Goal: Navigation & Orientation: Find specific page/section

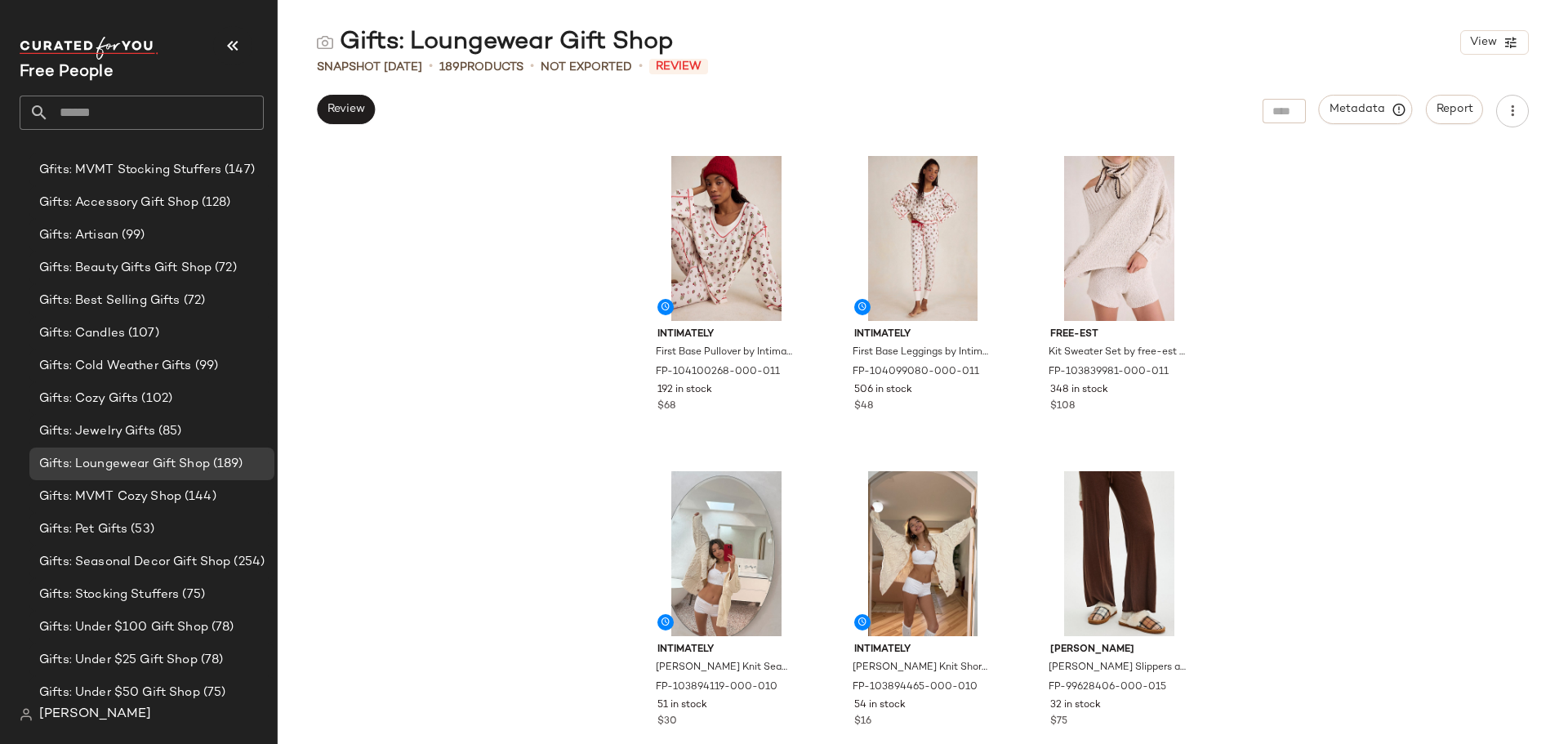
scroll to position [2871, 0]
click at [133, 332] on span "(107)" at bounding box center [141, 336] width 34 height 19
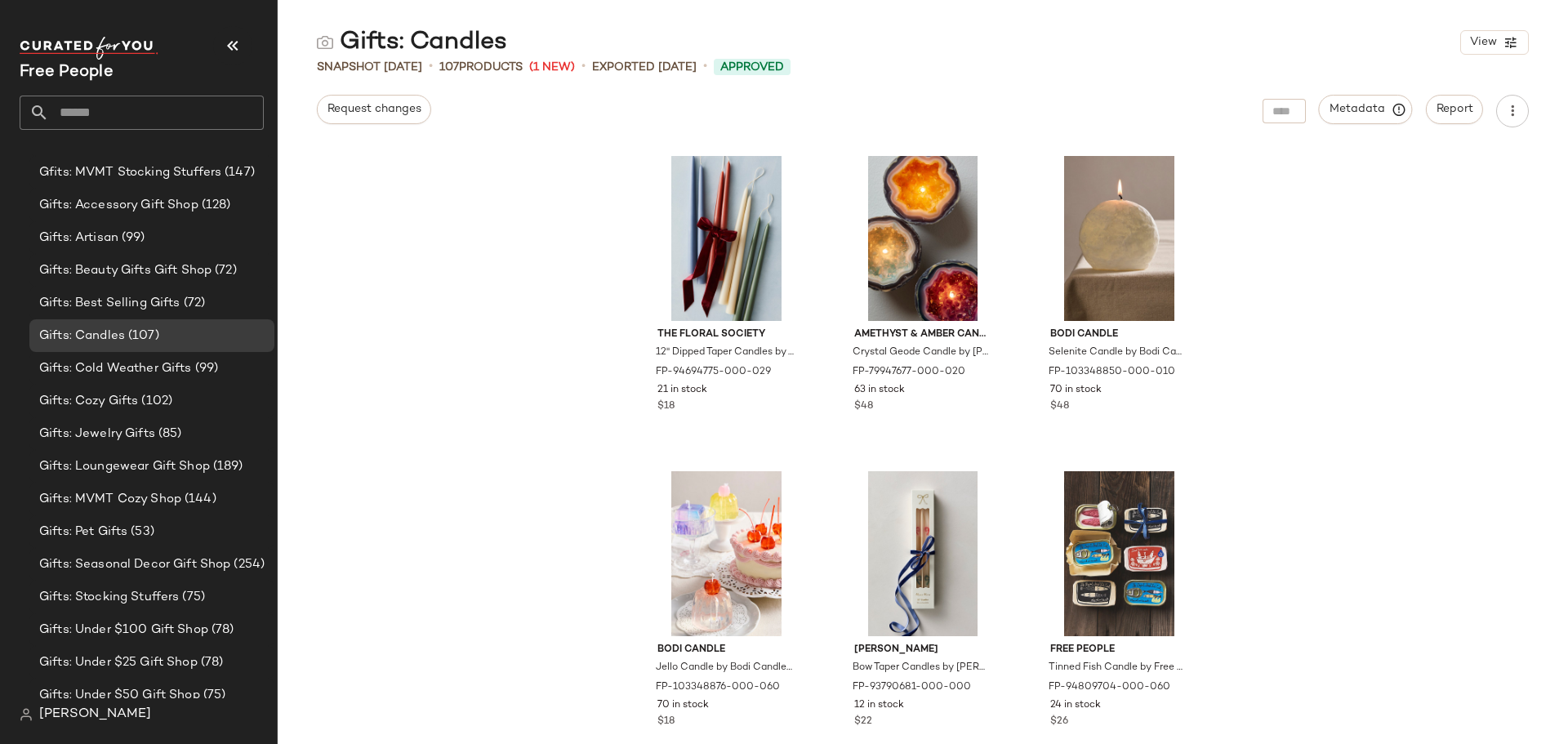
drag, startPoint x: 344, startPoint y: 44, endPoint x: 539, endPoint y: 59, distance: 195.6
click at [539, 59] on div "Gifts: Candles View Snapshot [DATE] • 107 Products (1 New) • Exported [DATE] • …" at bounding box center [922, 385] width 1290 height 717
click at [496, 40] on div "Gifts: Candles" at bounding box center [412, 43] width 190 height 33
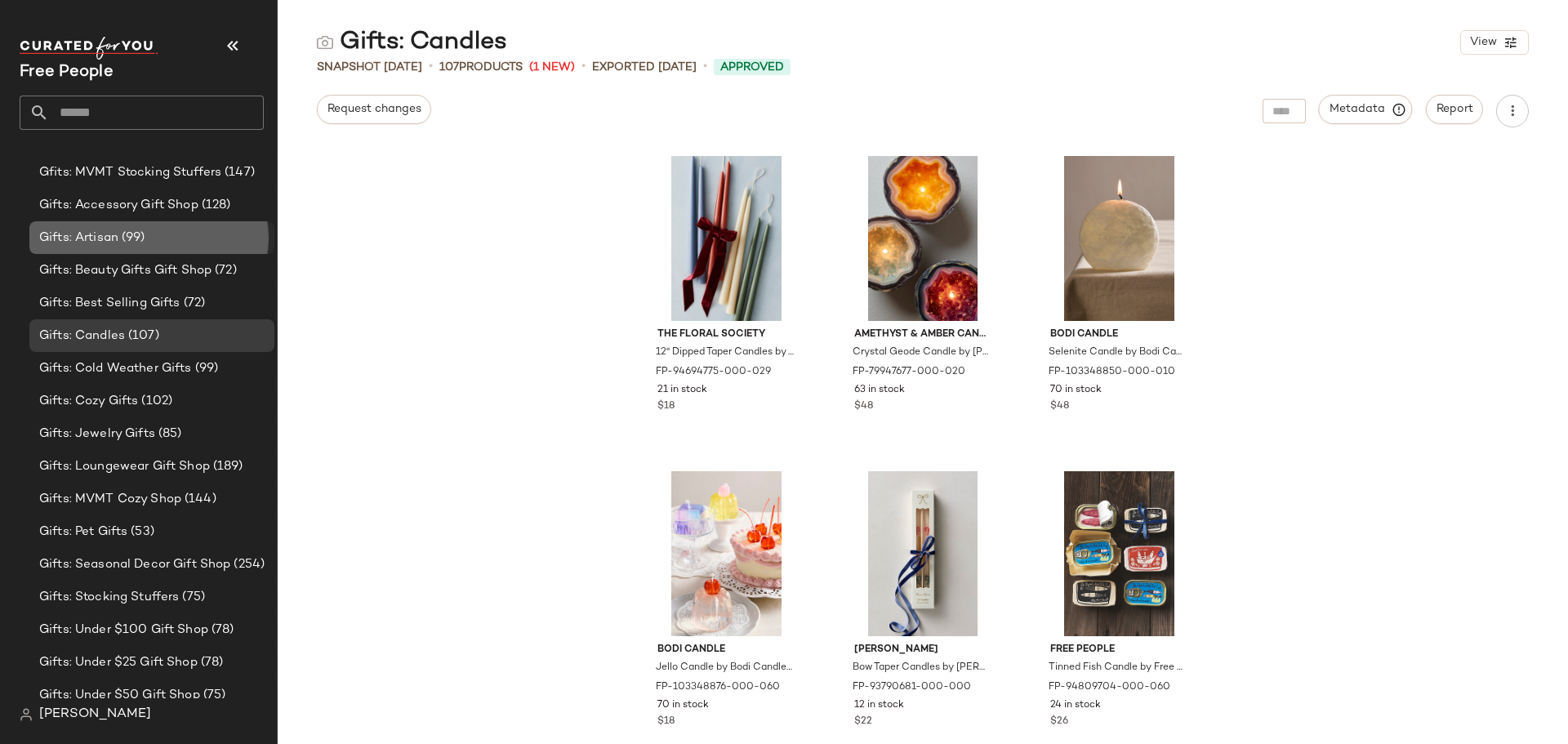
click at [123, 244] on span "(99)" at bounding box center [131, 238] width 27 height 19
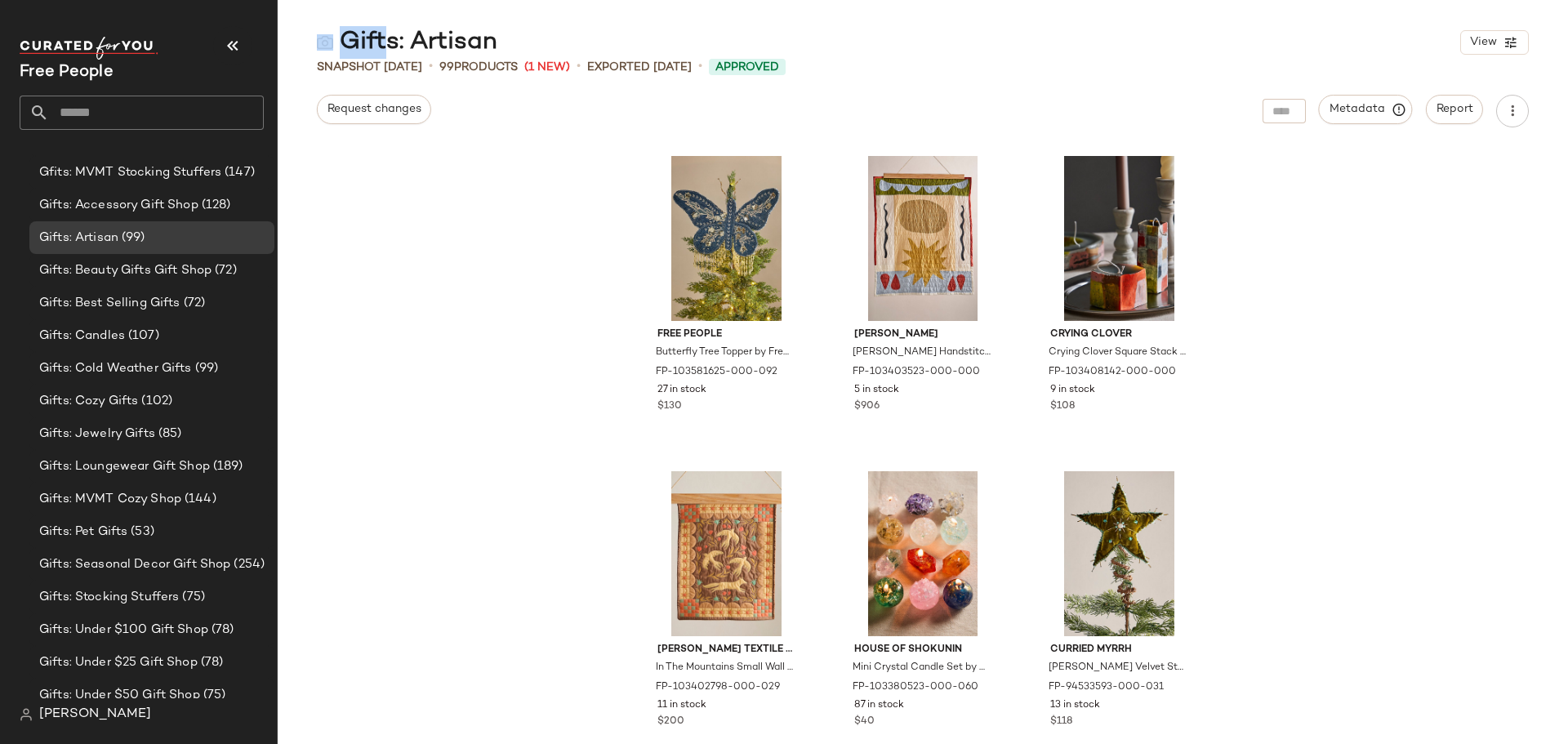
drag, startPoint x: 507, startPoint y: 49, endPoint x: 376, endPoint y: 49, distance: 131.0
click at [373, 47] on div "Gifts: Artisan View" at bounding box center [922, 43] width 1290 height 33
click at [384, 46] on div "Gifts: Artisan" at bounding box center [406, 43] width 180 height 33
drag, startPoint x: 338, startPoint y: 45, endPoint x: 540, endPoint y: 47, distance: 202.0
click at [540, 47] on div "Gifts: Artisan View" at bounding box center [922, 43] width 1290 height 33
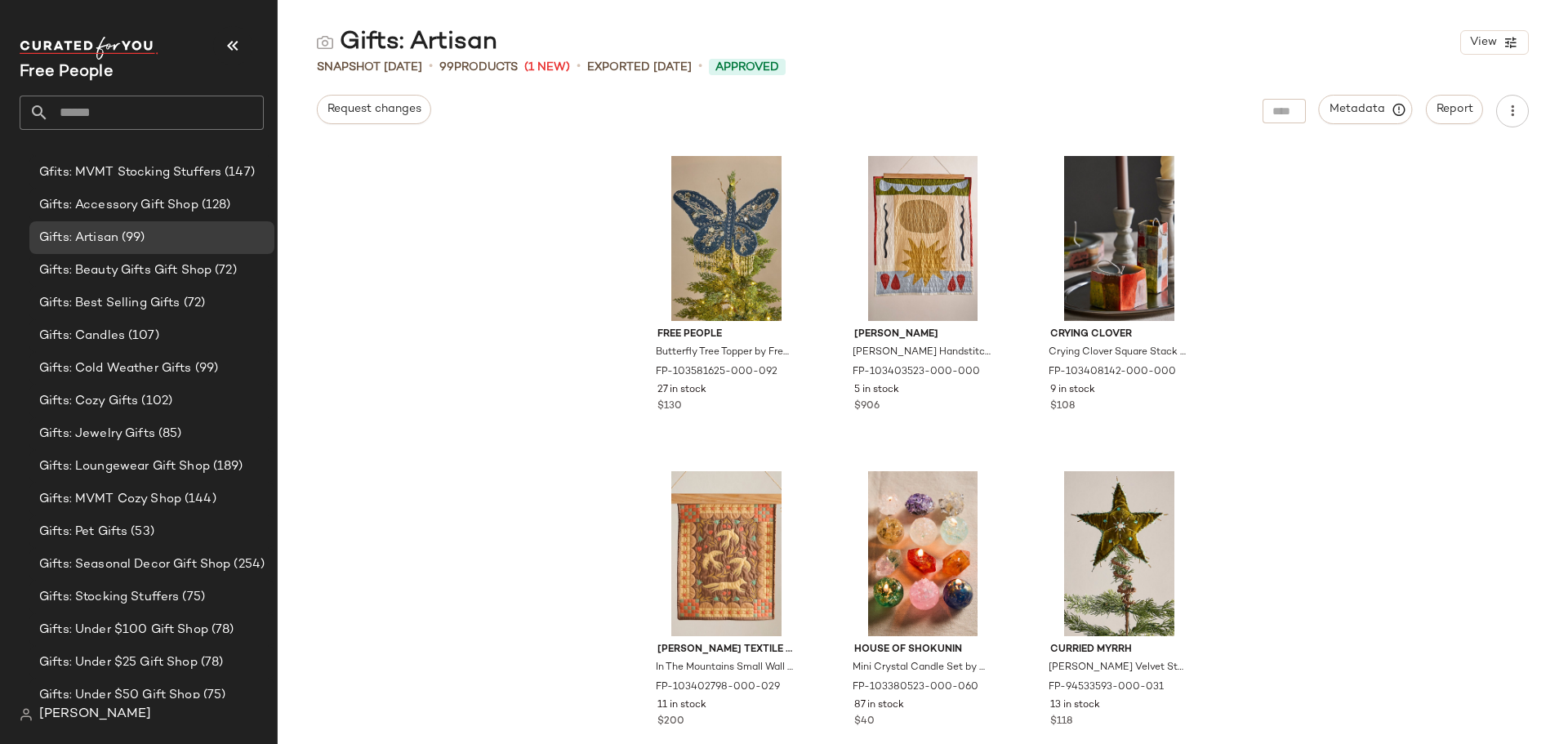
click at [540, 47] on div "Gifts: Artisan View" at bounding box center [922, 43] width 1290 height 33
click at [482, 39] on div "Gifts: Artisan" at bounding box center [406, 43] width 180 height 33
drag, startPoint x: 498, startPoint y: 43, endPoint x: 375, endPoint y: 55, distance: 123.6
click at [375, 55] on div "Gifts: Artisan View" at bounding box center [922, 43] width 1290 height 33
click at [376, 55] on div "Gifts: Artisan" at bounding box center [406, 43] width 180 height 33
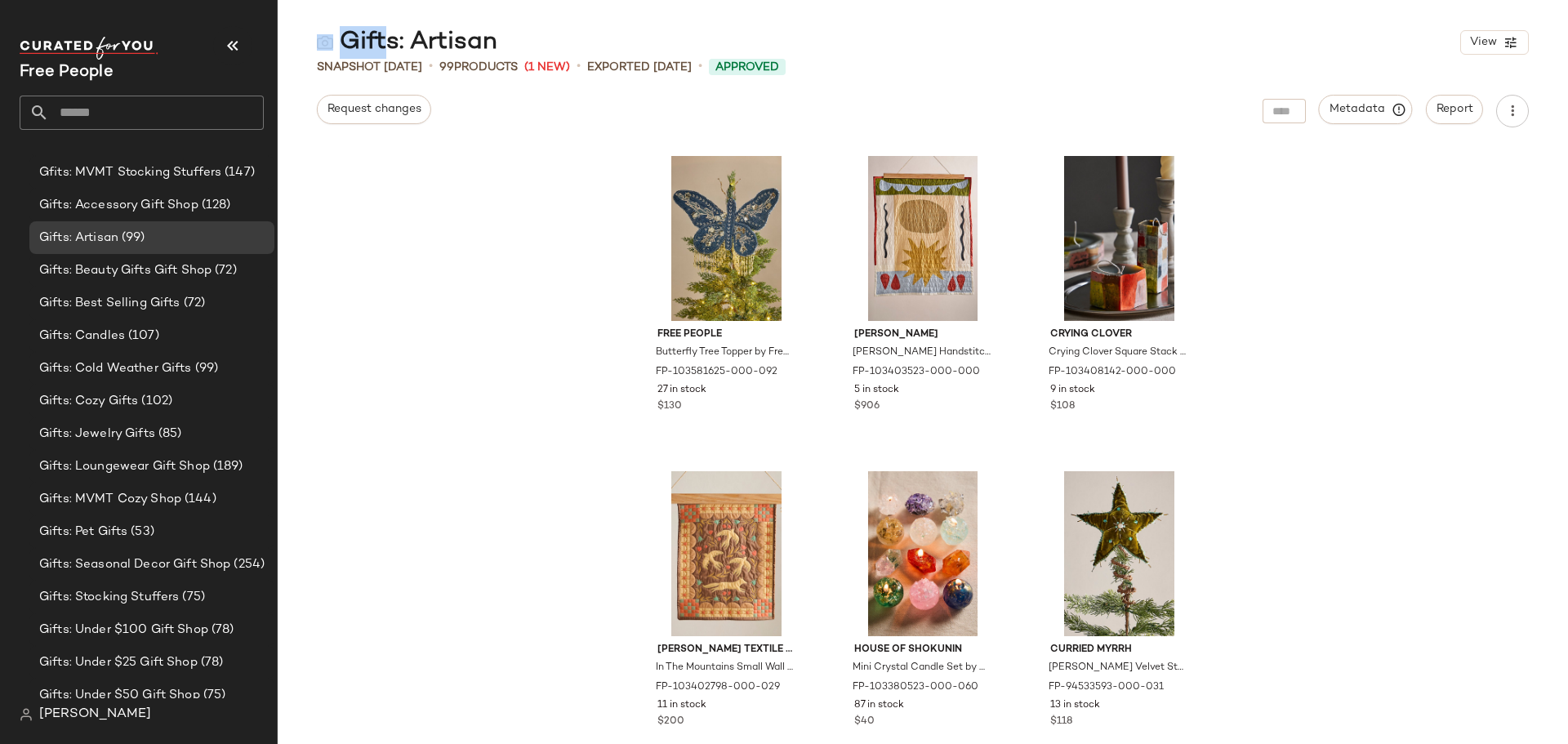
click at [353, 45] on div "Gifts: Artisan" at bounding box center [406, 43] width 180 height 33
click at [344, 12] on main "Gifts: Artisan View Snapshot [DATE] • 99 Products (1 New) • Exported [DATE] • A…" at bounding box center [784, 372] width 1568 height 744
drag, startPoint x: 343, startPoint y: 38, endPoint x: 503, endPoint y: 41, distance: 160.0
click at [504, 41] on div "Gifts: Artisan View" at bounding box center [922, 43] width 1290 height 33
click at [458, 40] on div "Gifts: Artisan" at bounding box center [406, 43] width 180 height 33
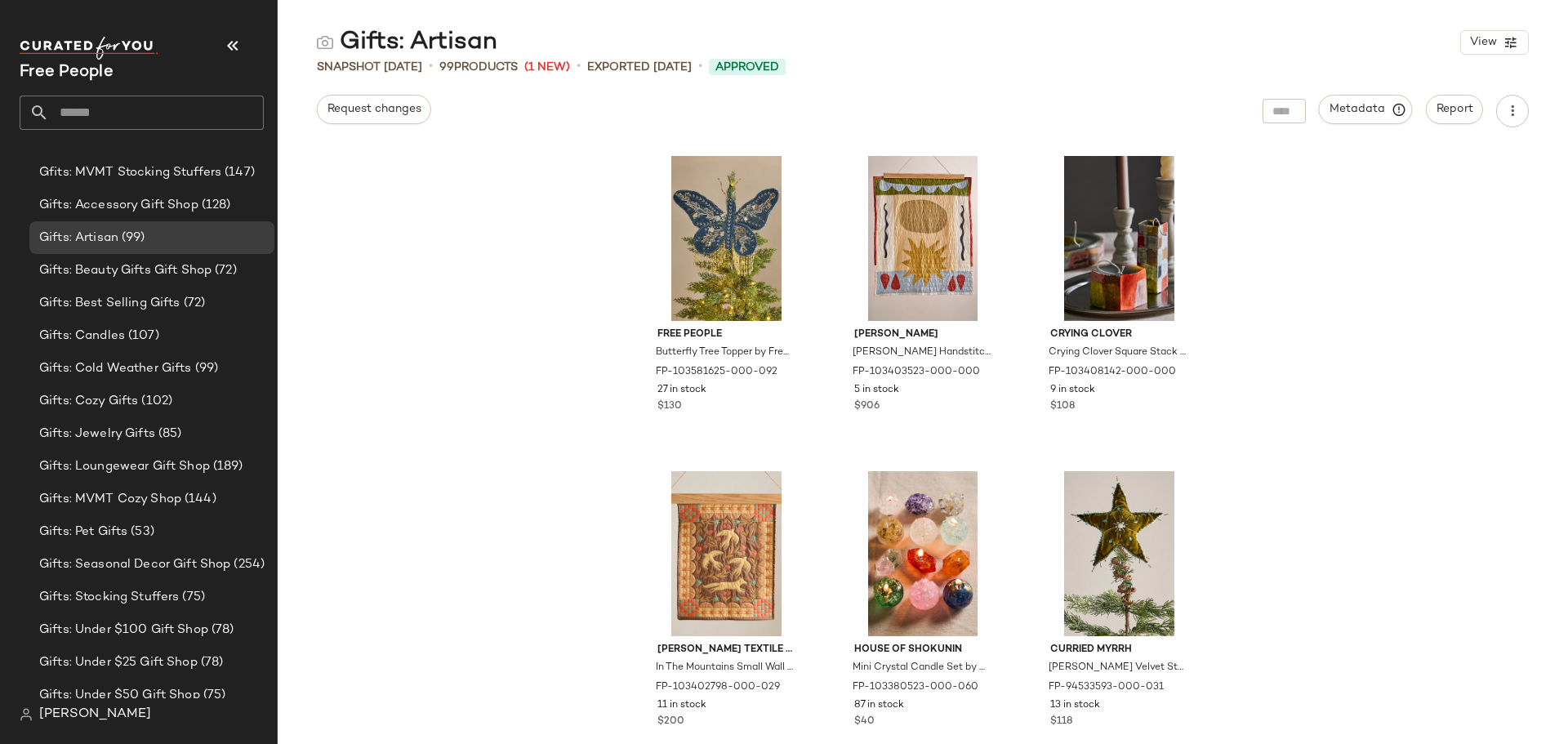
click at [458, 41] on div "Gifts: Artisan" at bounding box center [406, 43] width 180 height 33
copy div "Gifts: Artisan"
click at [199, 397] on div "Gifts: Cozy Gifts (102)" at bounding box center [150, 401] width 233 height 19
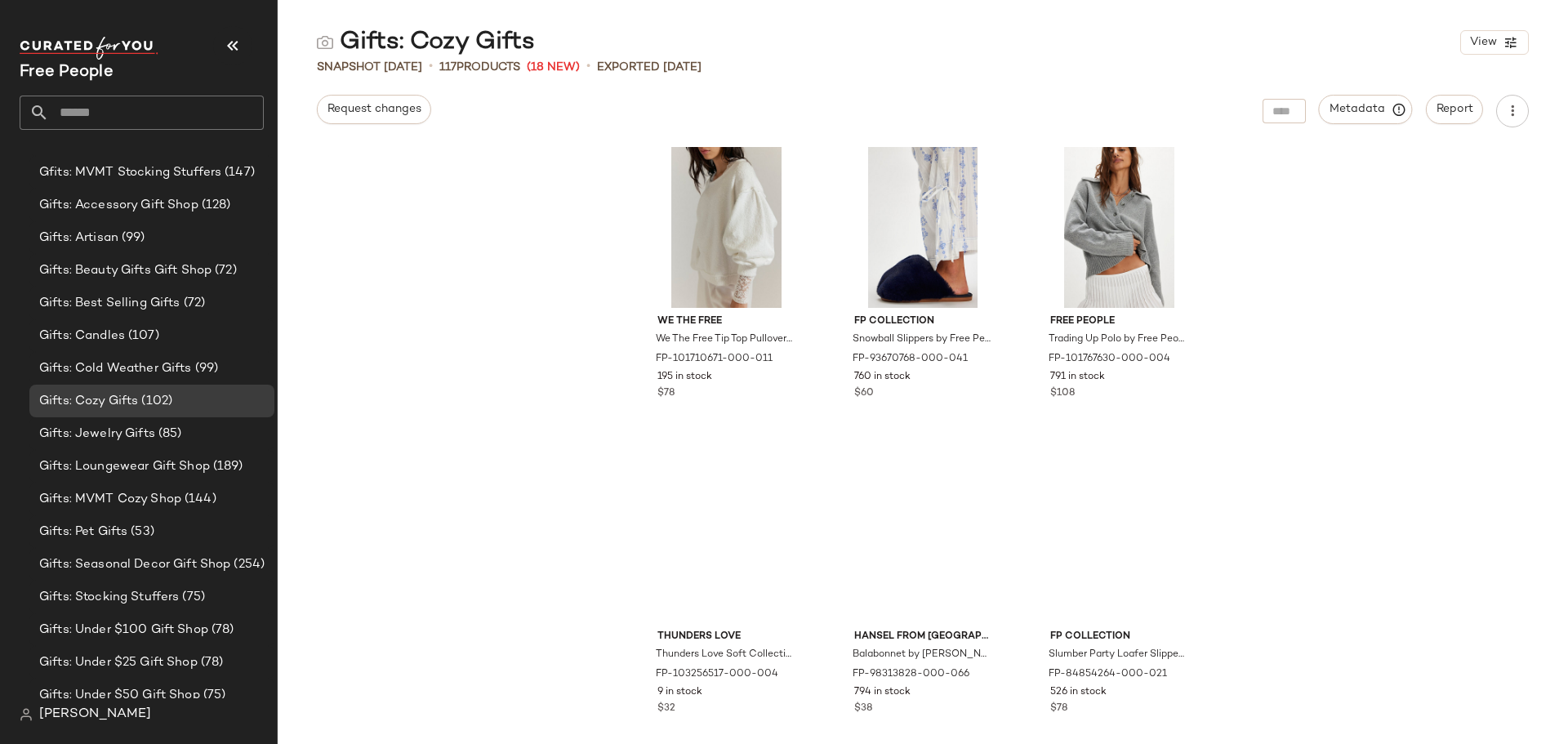
scroll to position [2871, 0]
